Goal: Information Seeking & Learning: Stay updated

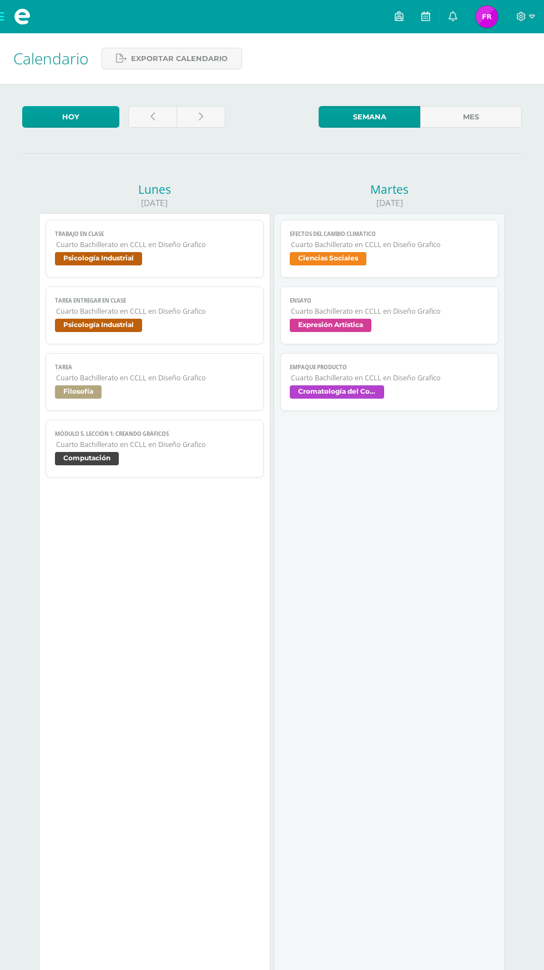
click at [448, 16] on link at bounding box center [453, 16] width 27 height 33
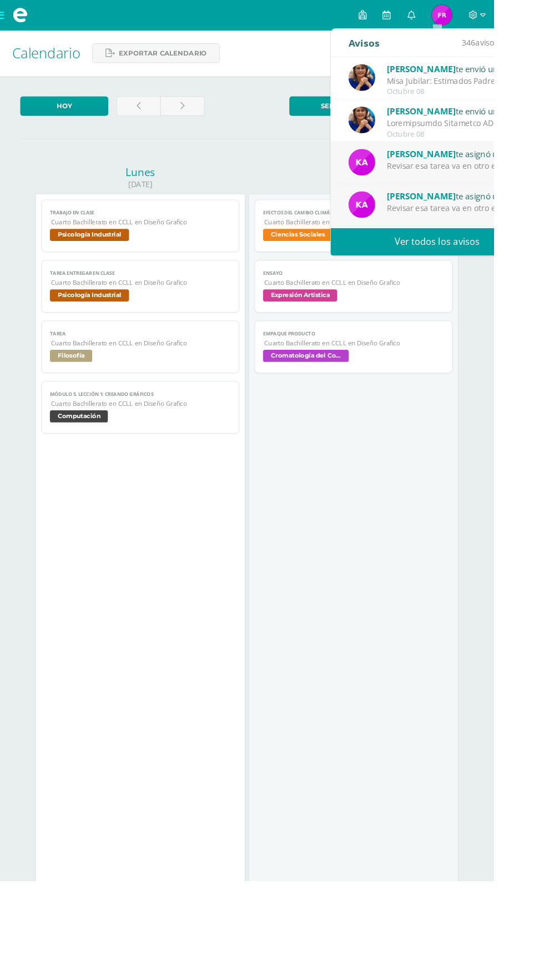
click at [479, 269] on link "Ver todos los avisos" at bounding box center [481, 266] width 235 height 31
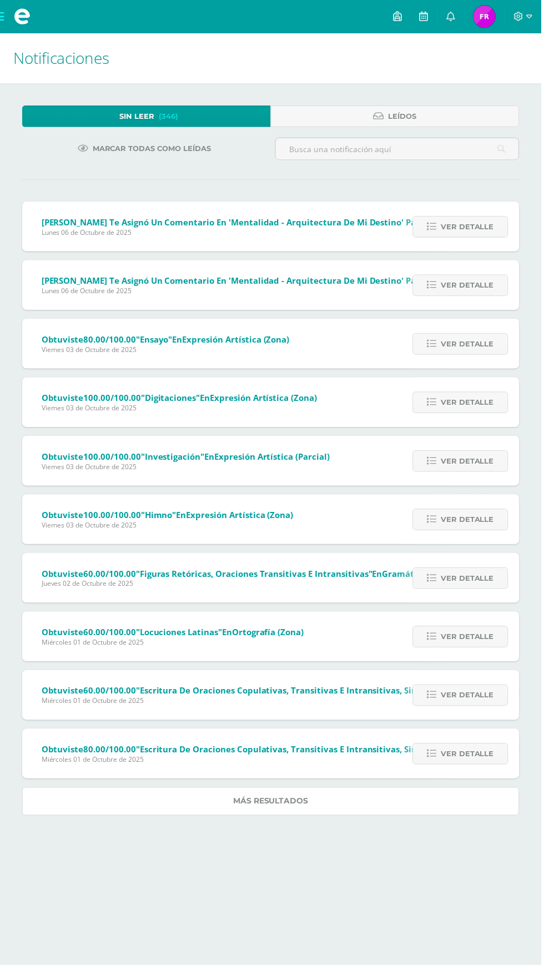
click at [363, 801] on link "Más resultados" at bounding box center [272, 805] width 500 height 28
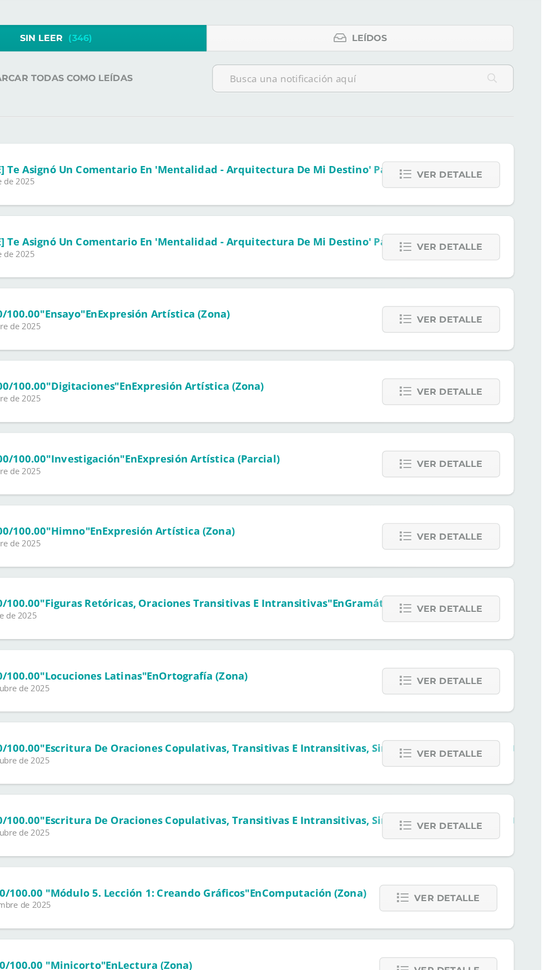
click at [486, 223] on span "Ver detalle" at bounding box center [469, 228] width 53 height 21
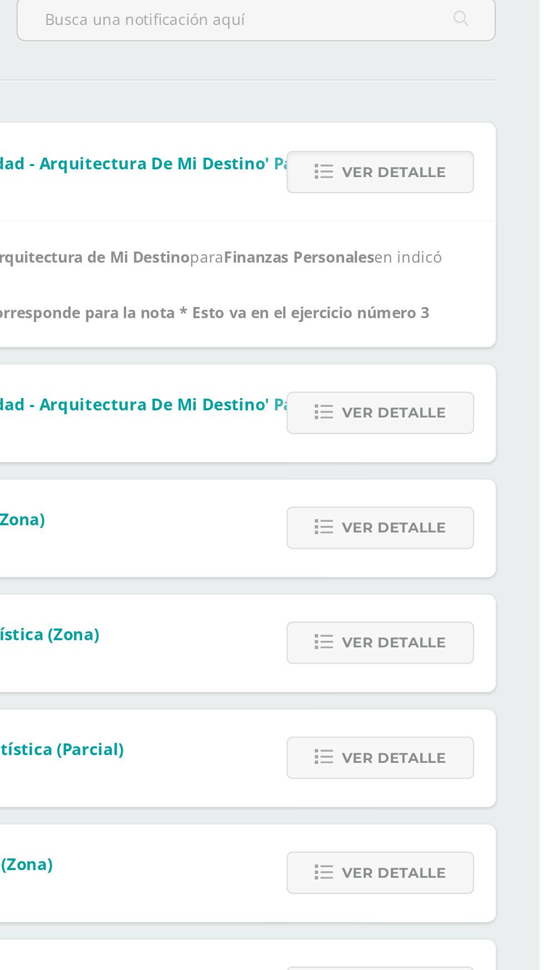
click at [479, 354] on span "Ver detalle" at bounding box center [469, 351] width 53 height 21
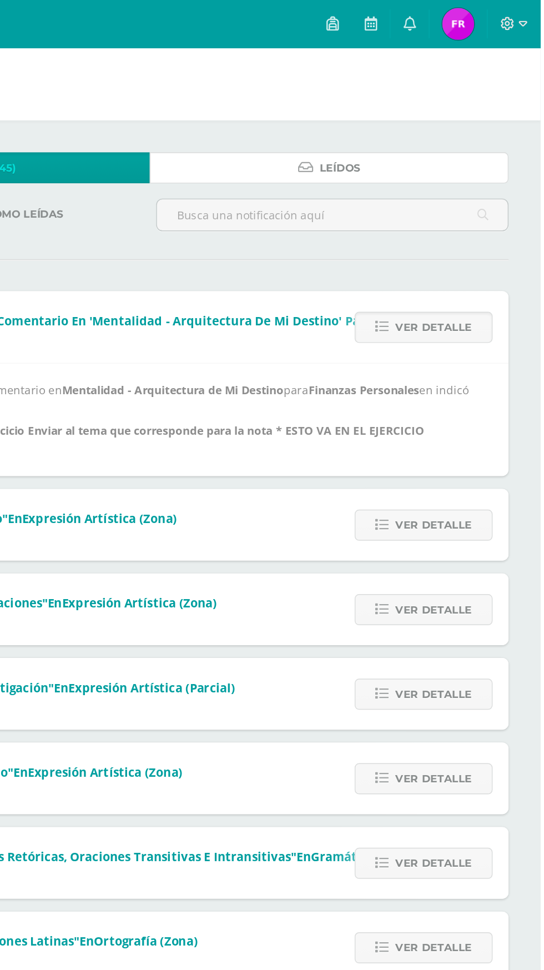
click at [469, 110] on link "Leídos" at bounding box center [397, 117] width 250 height 22
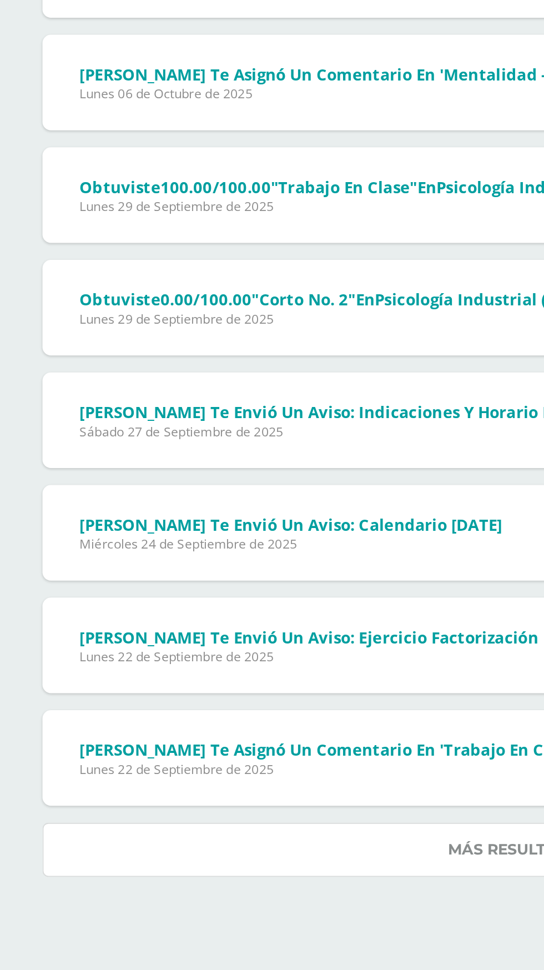
click at [243, 794] on link "Más resultados" at bounding box center [272, 805] width 500 height 28
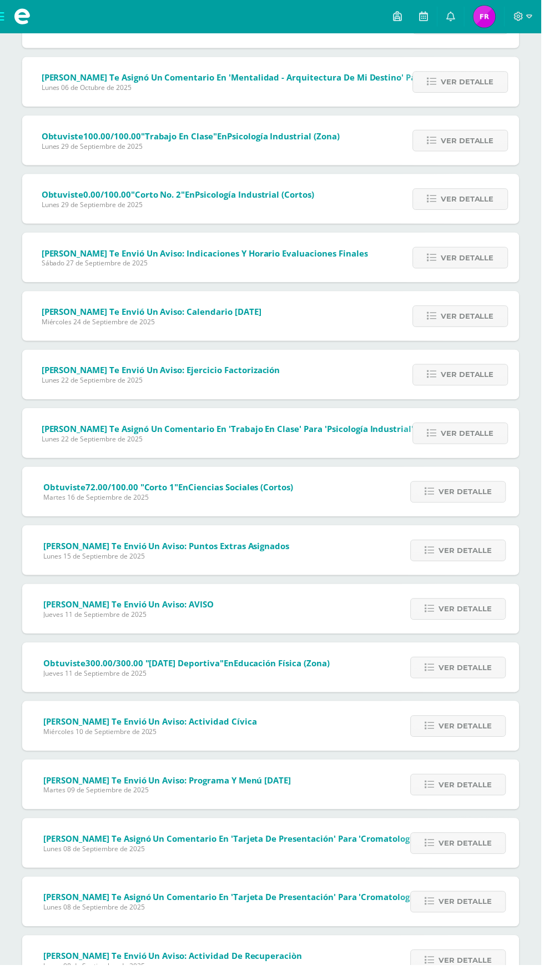
scroll to position [361, 0]
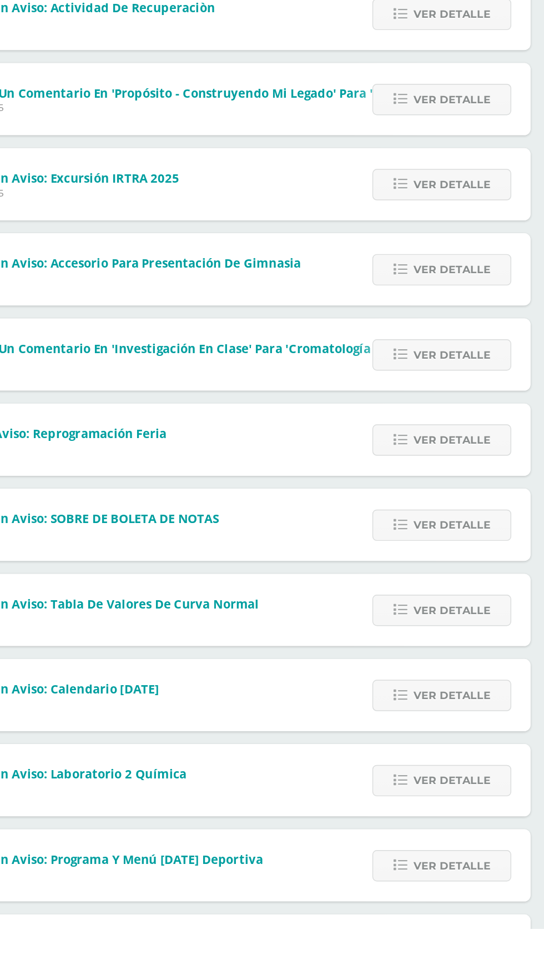
scroll to position [949, 0]
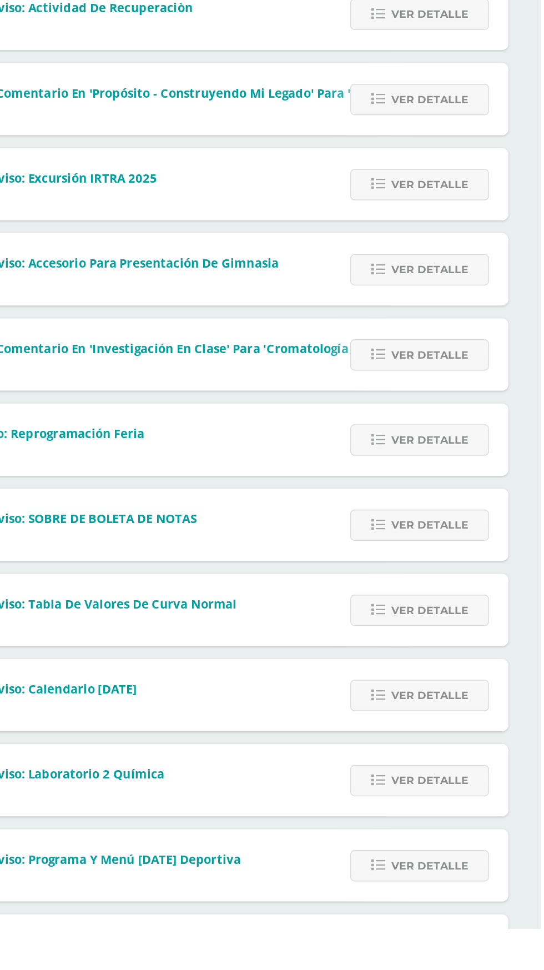
click at [459, 867] on span "Ver detalle" at bounding box center [467, 867] width 53 height 21
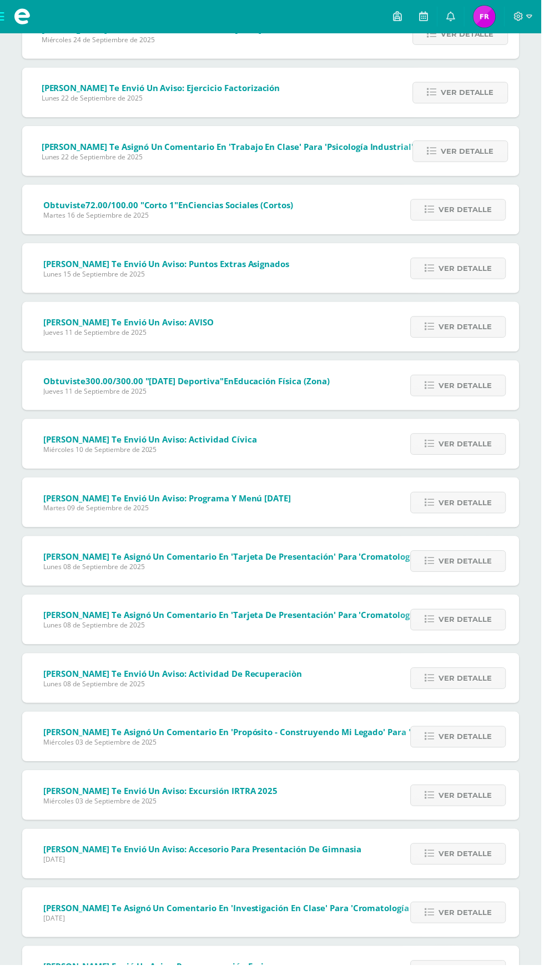
scroll to position [0, 0]
